Goal: Entertainment & Leisure: Consume media (video, audio)

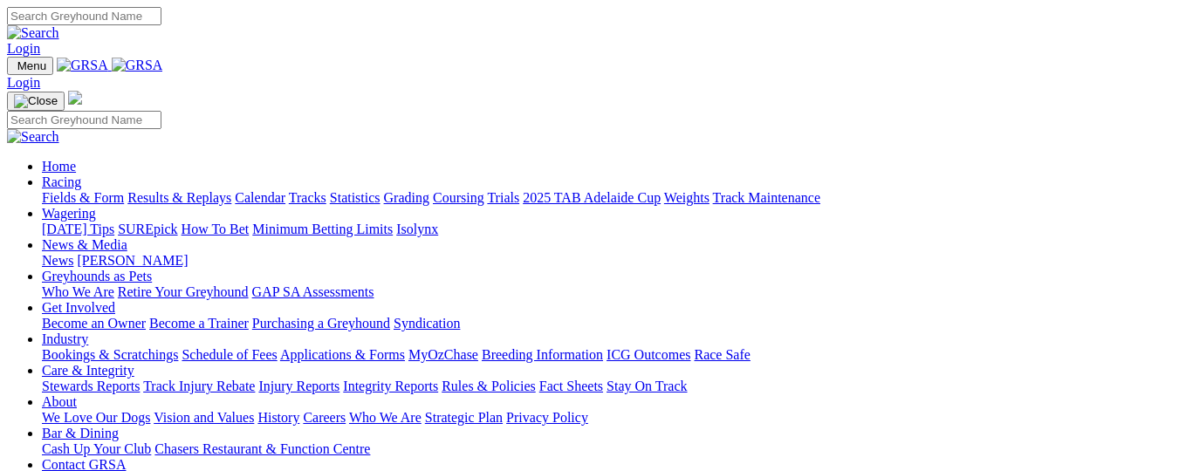
click at [230, 190] on link "Results & Replays" at bounding box center [179, 197] width 104 height 15
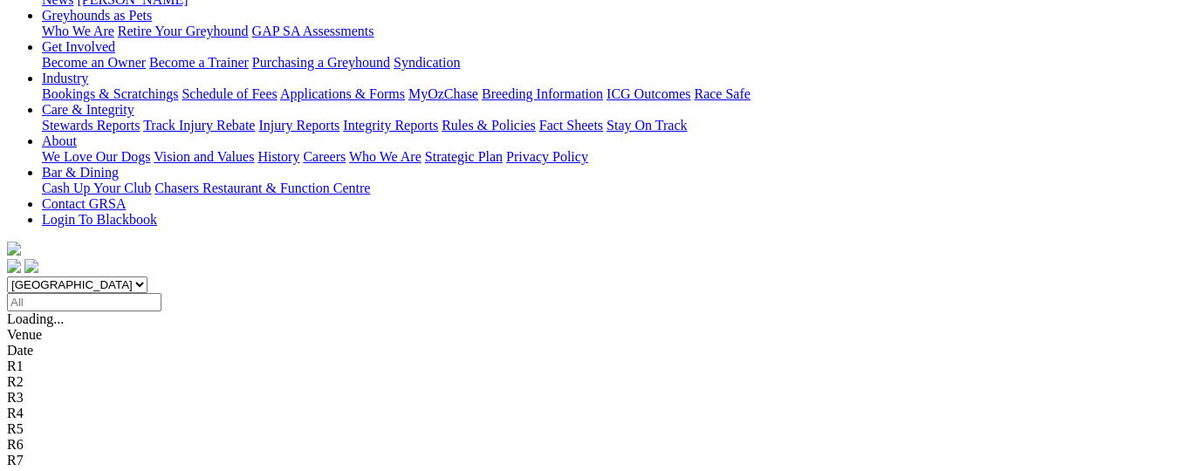
scroll to position [262, 0]
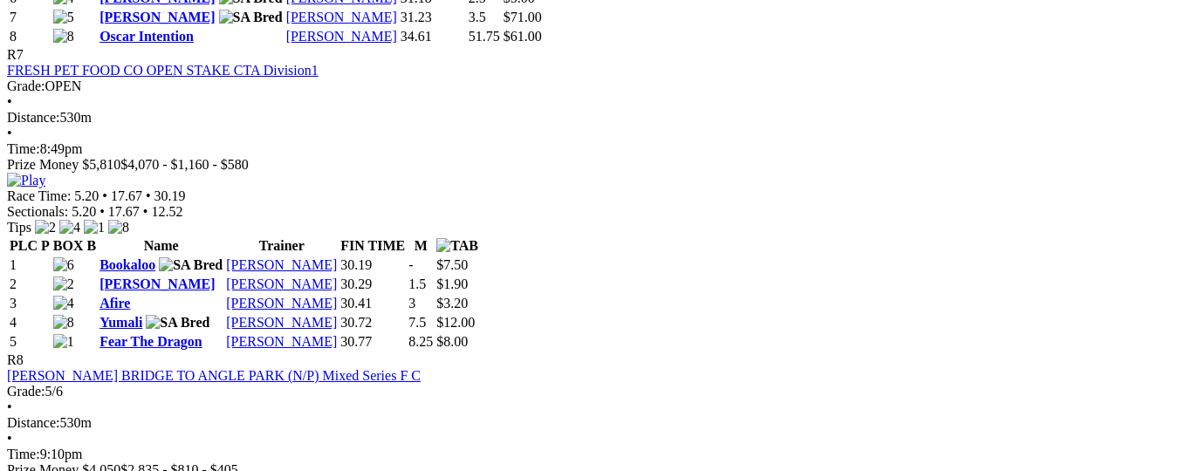
scroll to position [2929, 0]
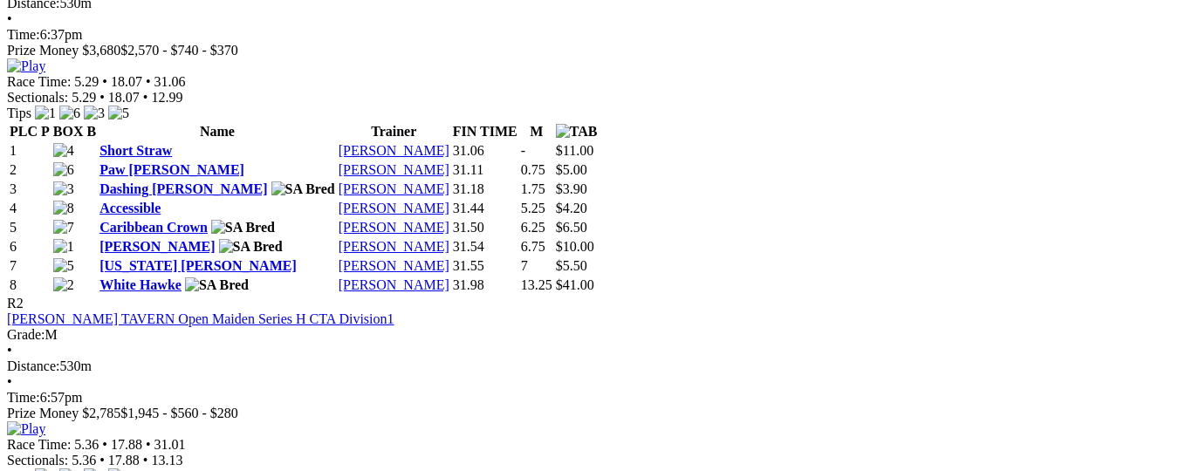
scroll to position [922, 0]
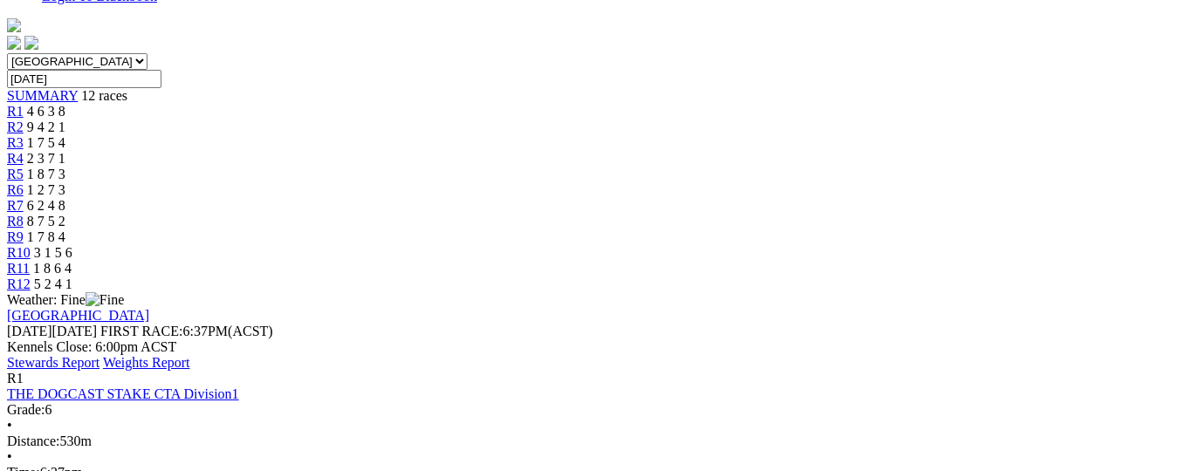
scroll to position [399, 0]
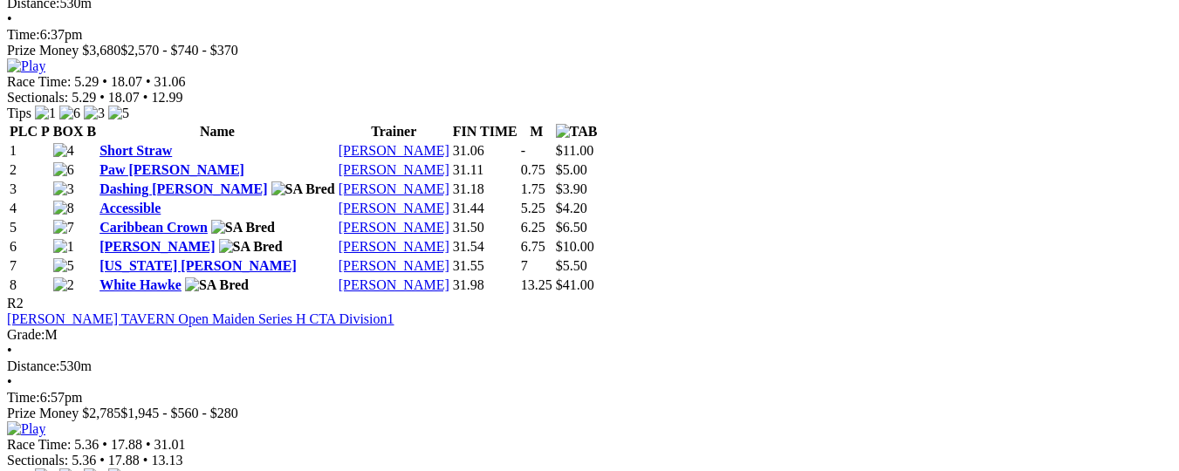
scroll to position [922, 0]
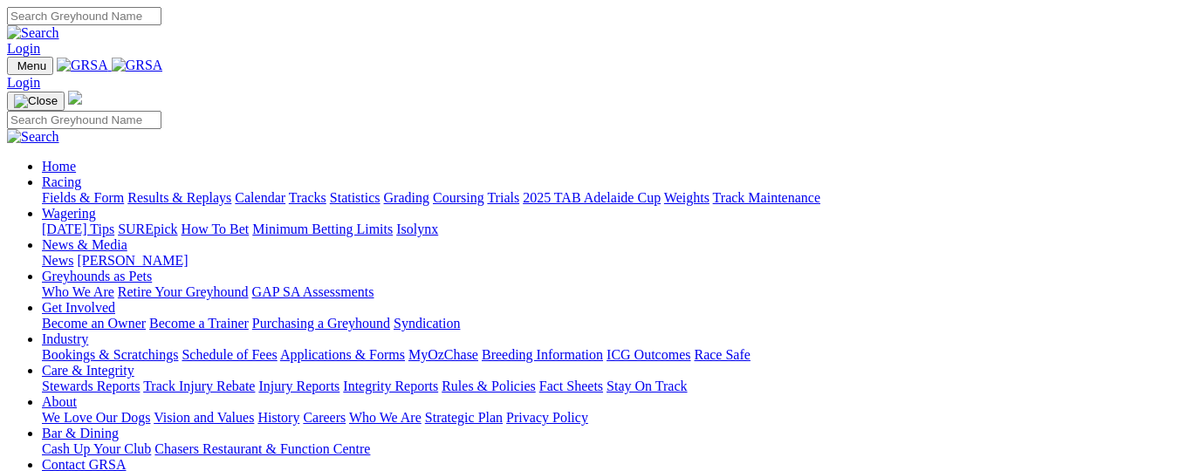
click at [231, 190] on link "Results & Replays" at bounding box center [179, 197] width 104 height 15
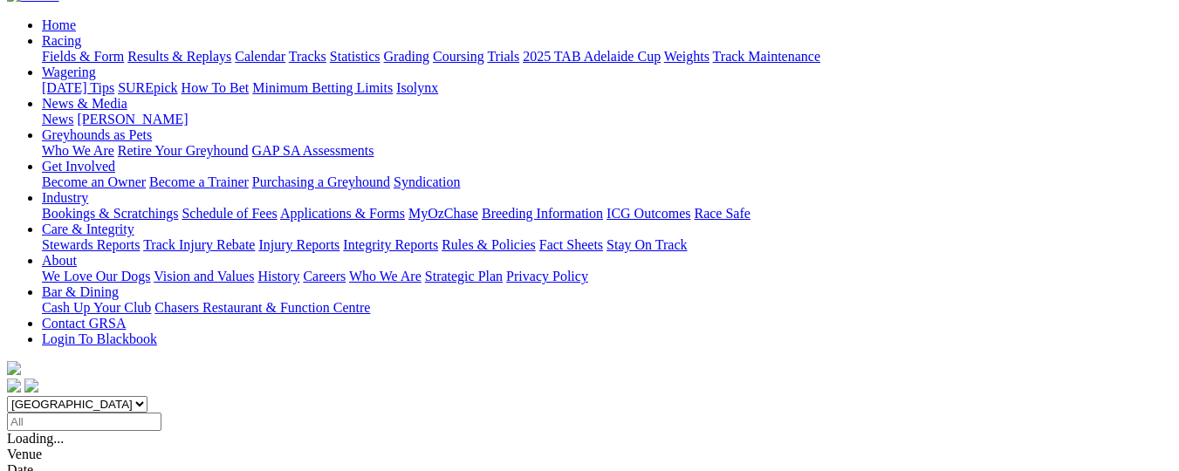
scroll to position [174, 0]
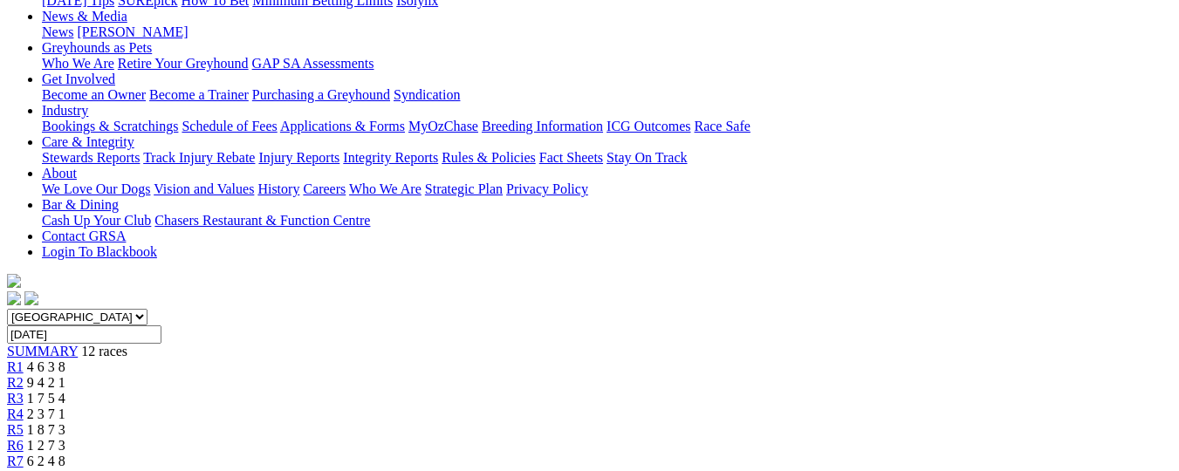
scroll to position [262, 0]
